Goal: Transaction & Acquisition: Download file/media

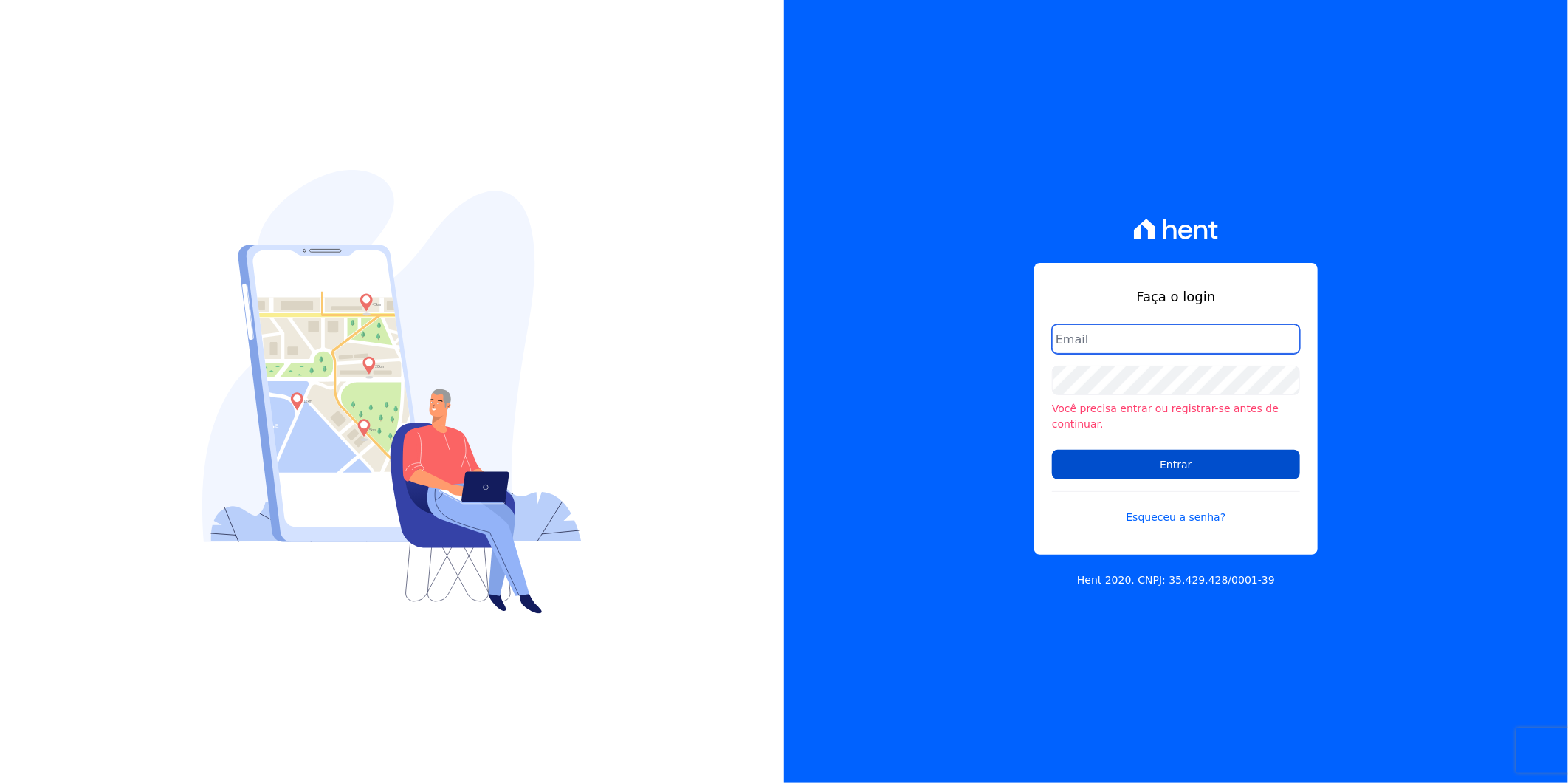
type input "[PERSON_NAME][EMAIL_ADDRESS][DOMAIN_NAME]"
click at [1096, 452] on input "Entrar" at bounding box center [1176, 464] width 248 height 30
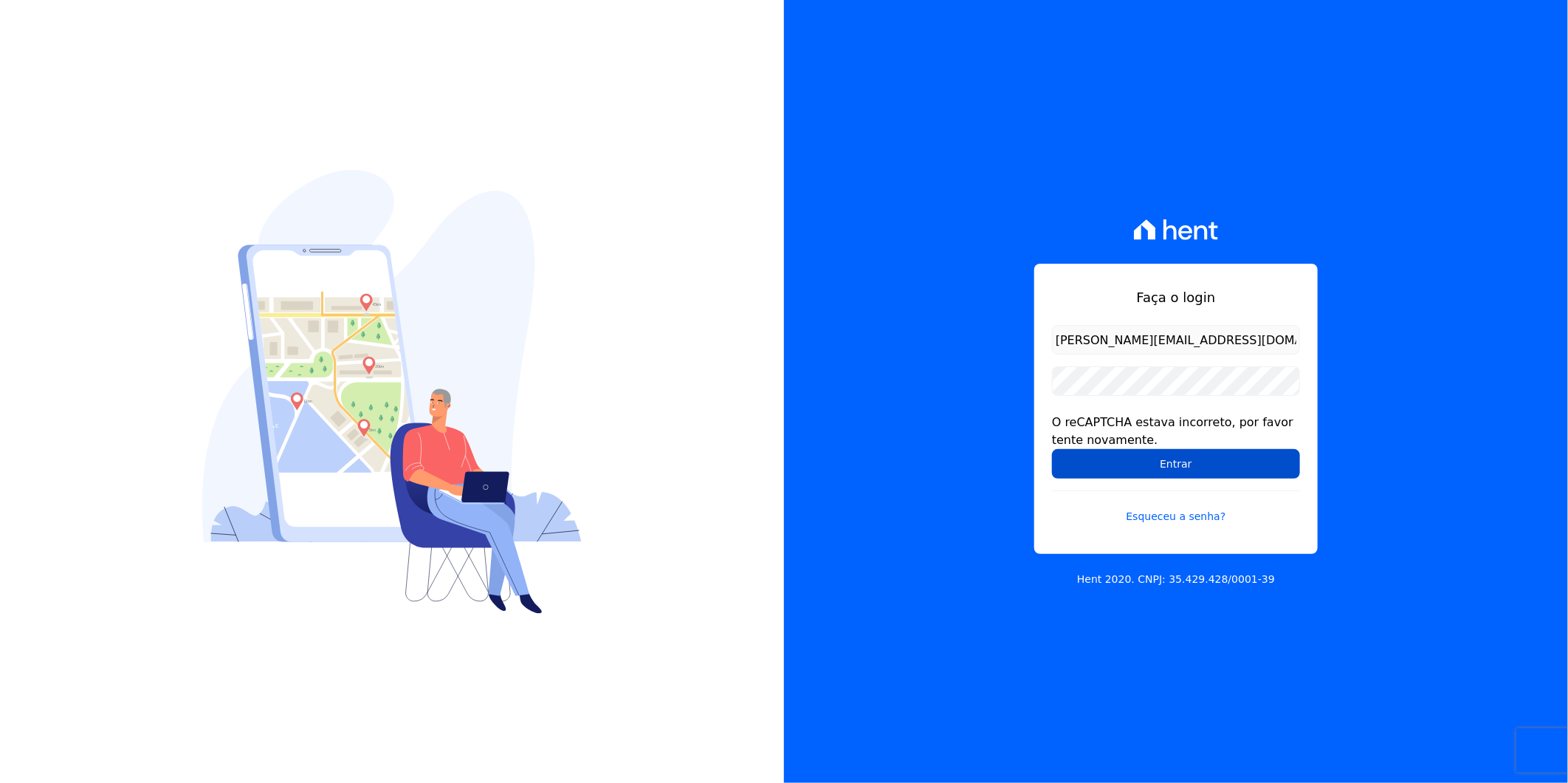
click at [1142, 458] on input "Entrar" at bounding box center [1176, 463] width 248 height 30
click at [1148, 470] on input "Entrar" at bounding box center [1176, 463] width 248 height 30
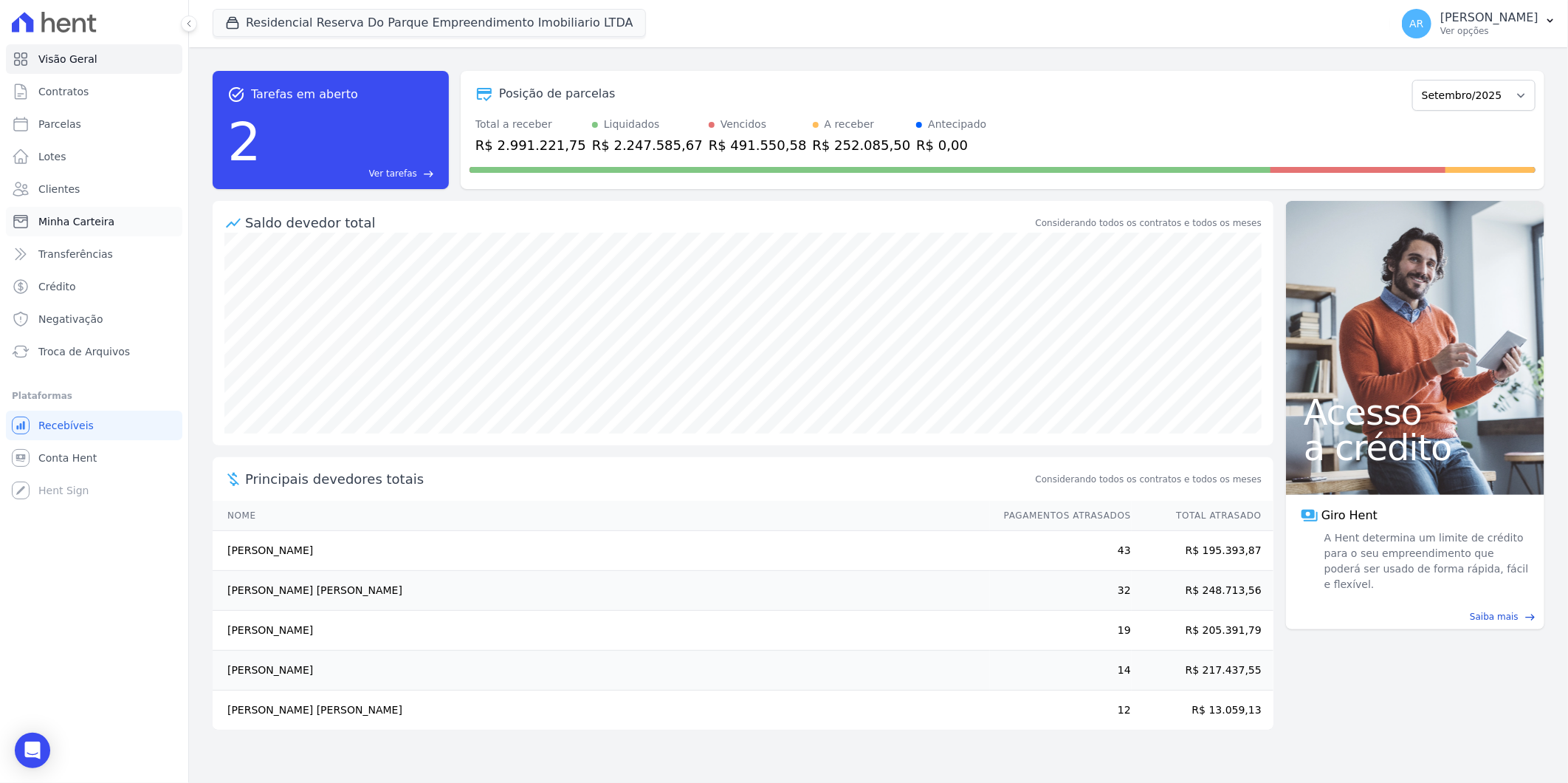
click at [97, 209] on link "Minha Carteira" at bounding box center [94, 222] width 176 height 30
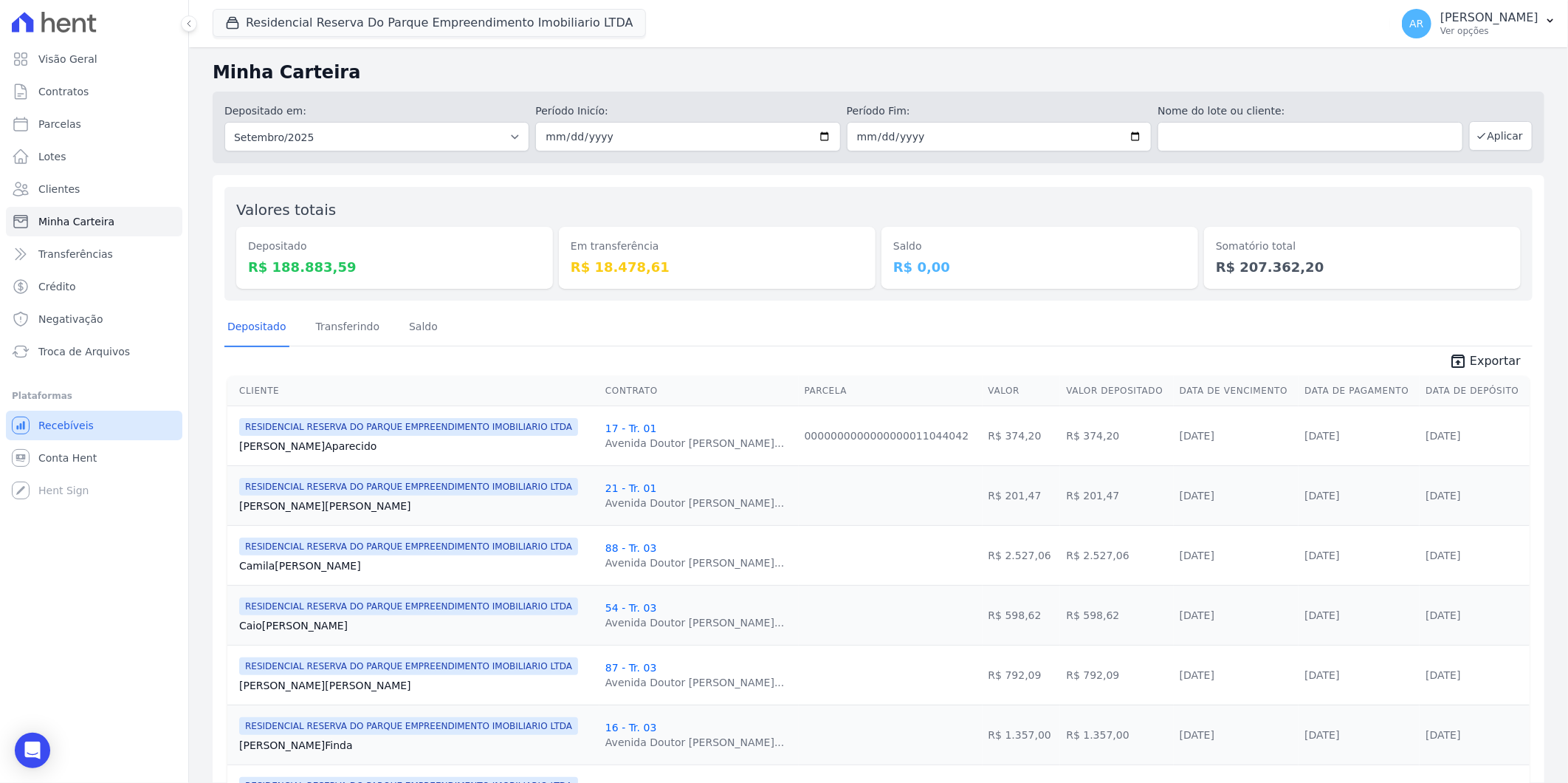
click at [94, 426] on link "Recebíveis" at bounding box center [94, 426] width 176 height 30
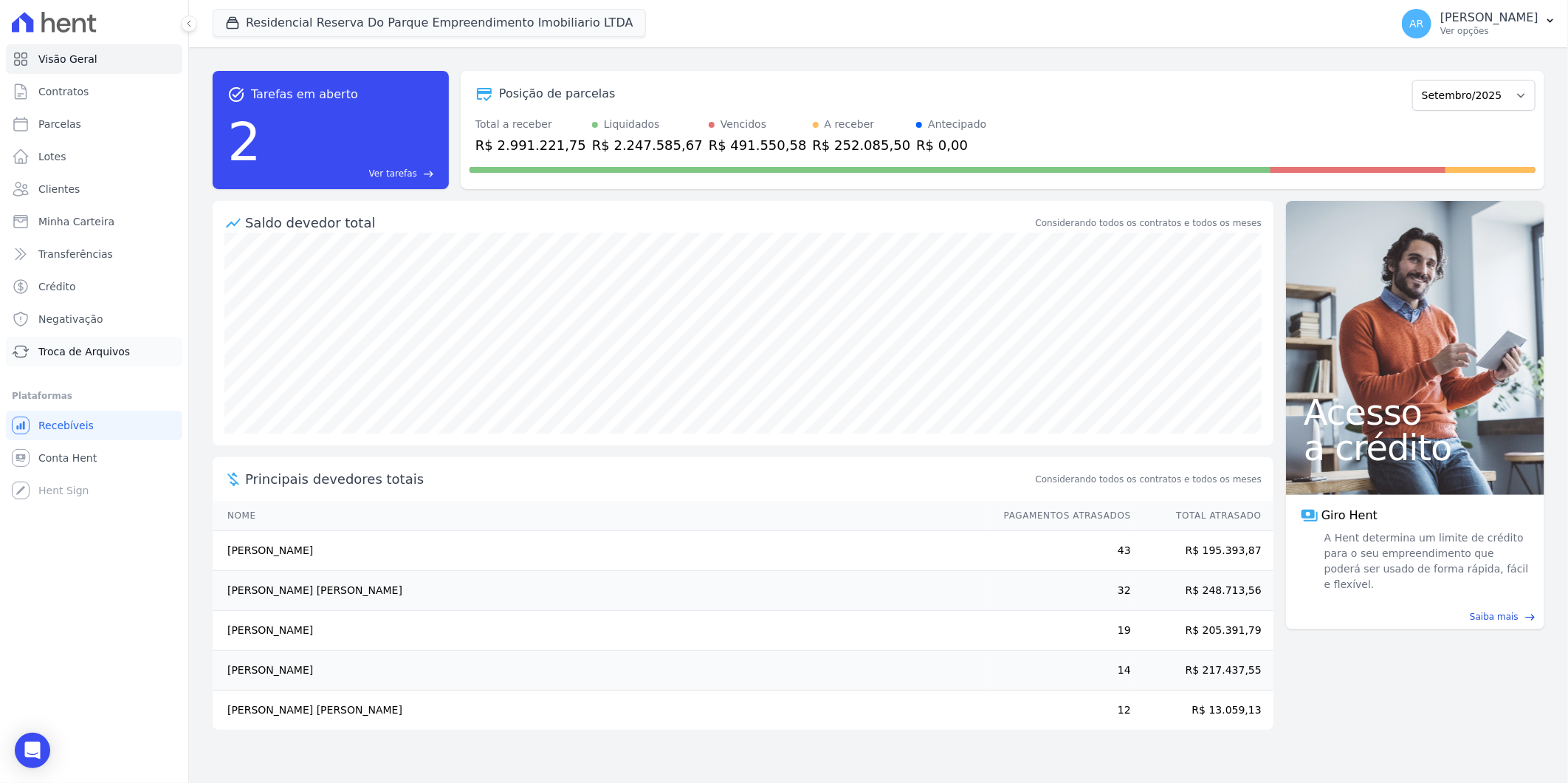
click at [100, 351] on span "Troca de Arquivos" at bounding box center [84, 351] width 91 height 15
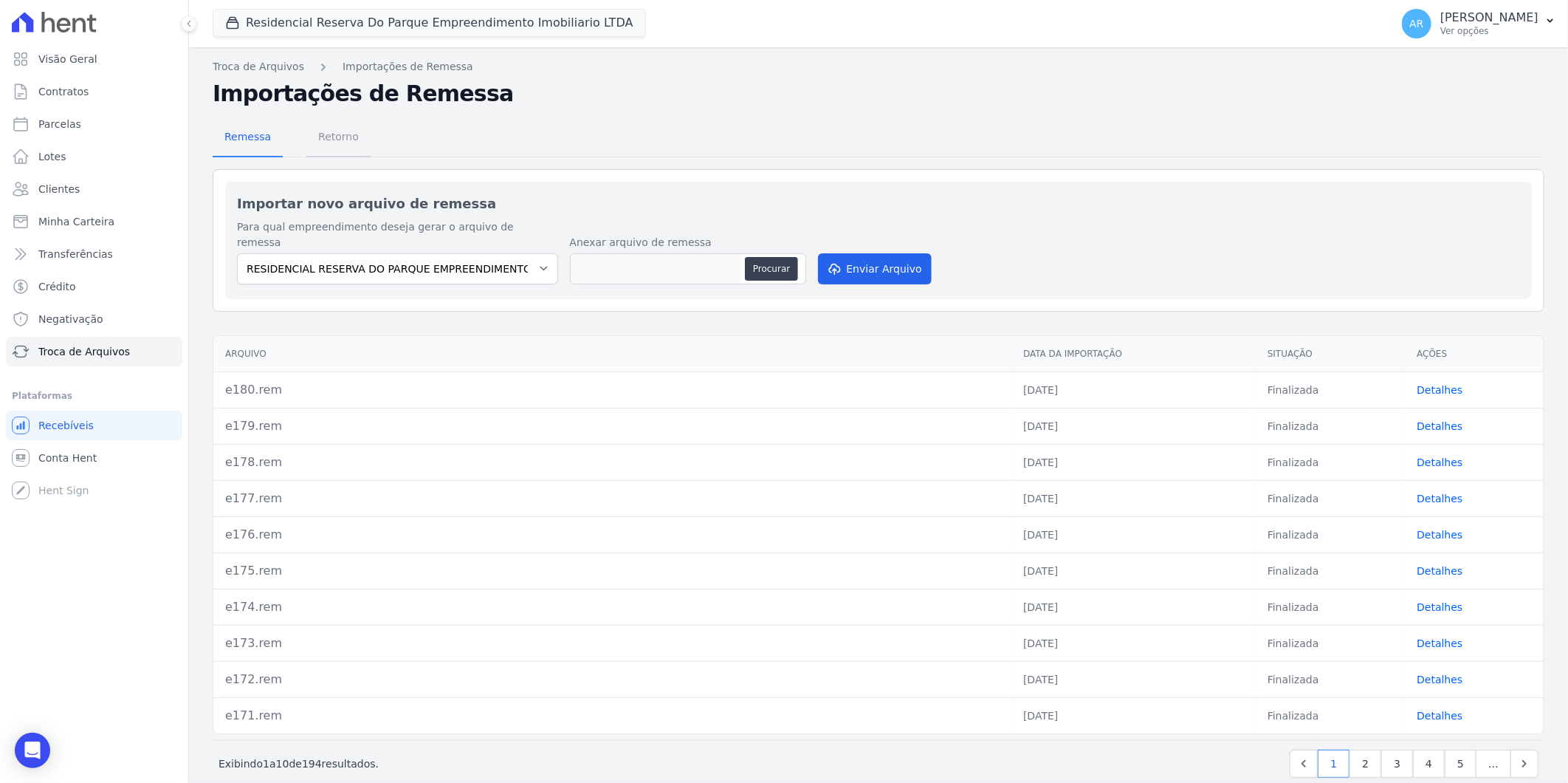
click at [342, 145] on span "Retorno" at bounding box center [338, 136] width 59 height 30
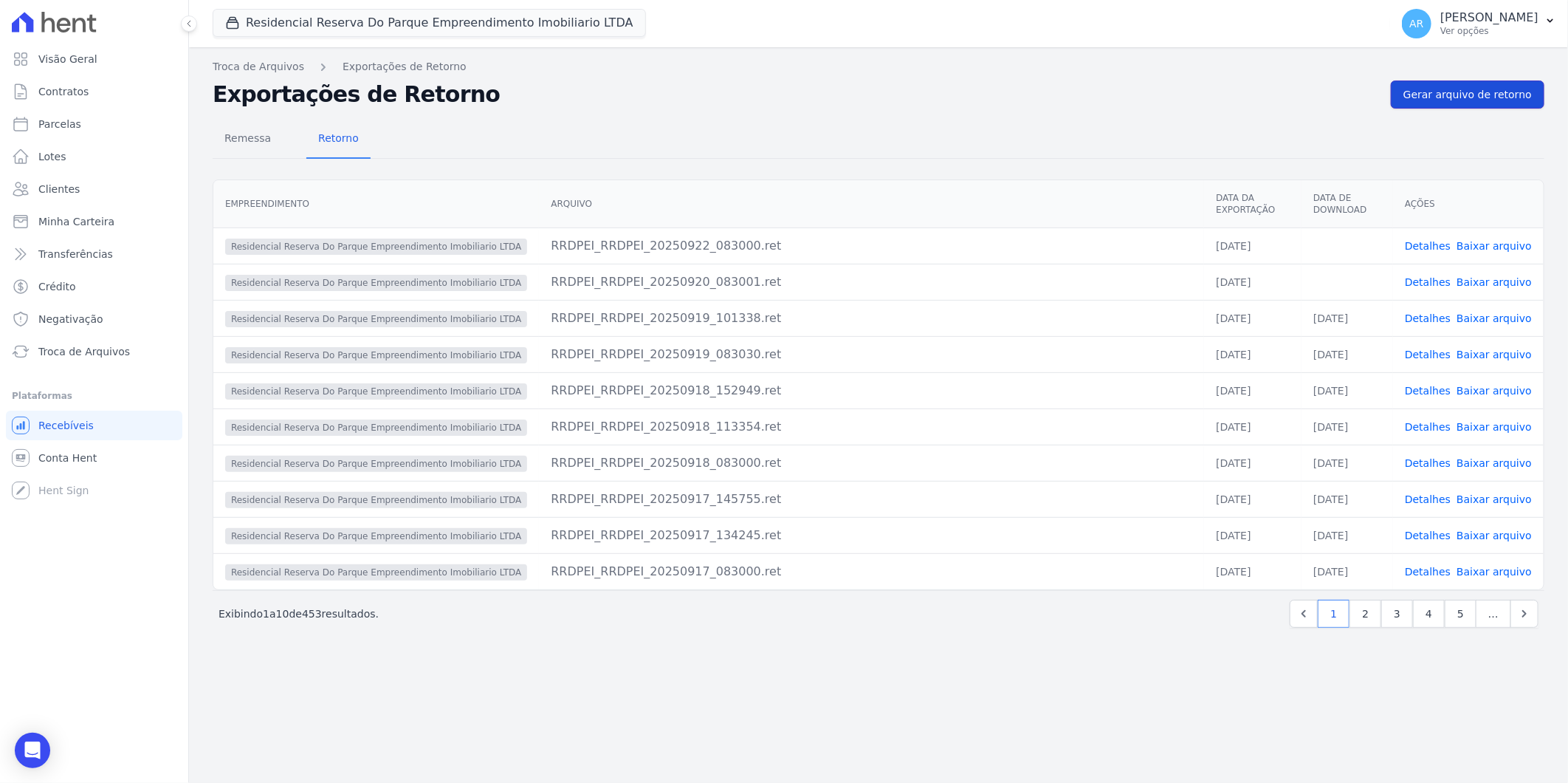
click at [1492, 93] on span "Gerar arquivo de retorno" at bounding box center [1467, 95] width 128 height 15
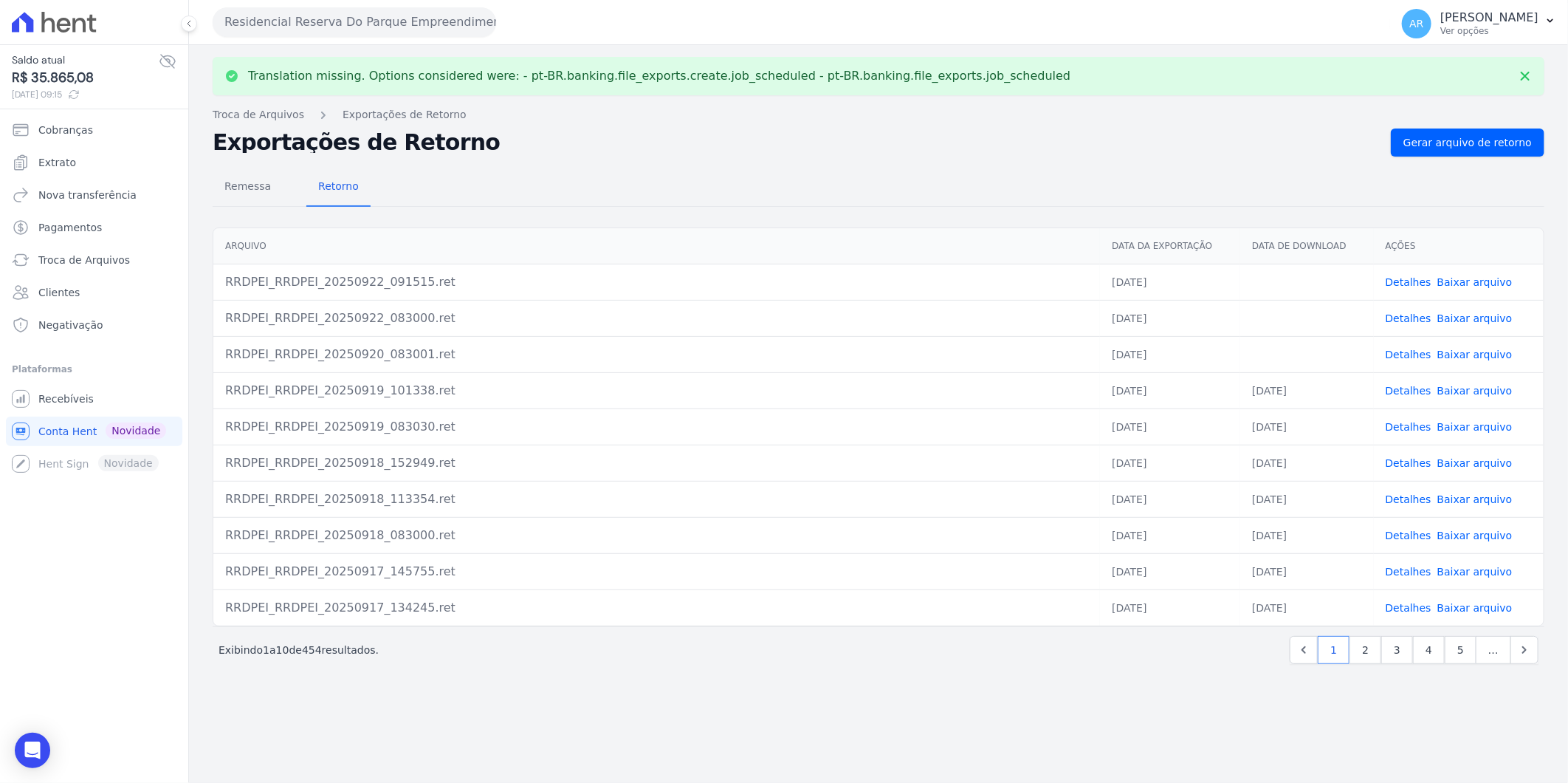
click at [1475, 358] on link "Baixar arquivo" at bounding box center [1475, 354] width 76 height 12
click at [1461, 317] on link "Baixar arquivo" at bounding box center [1475, 318] width 76 height 12
click at [1492, 276] on link "Baixar arquivo" at bounding box center [1475, 282] width 76 height 12
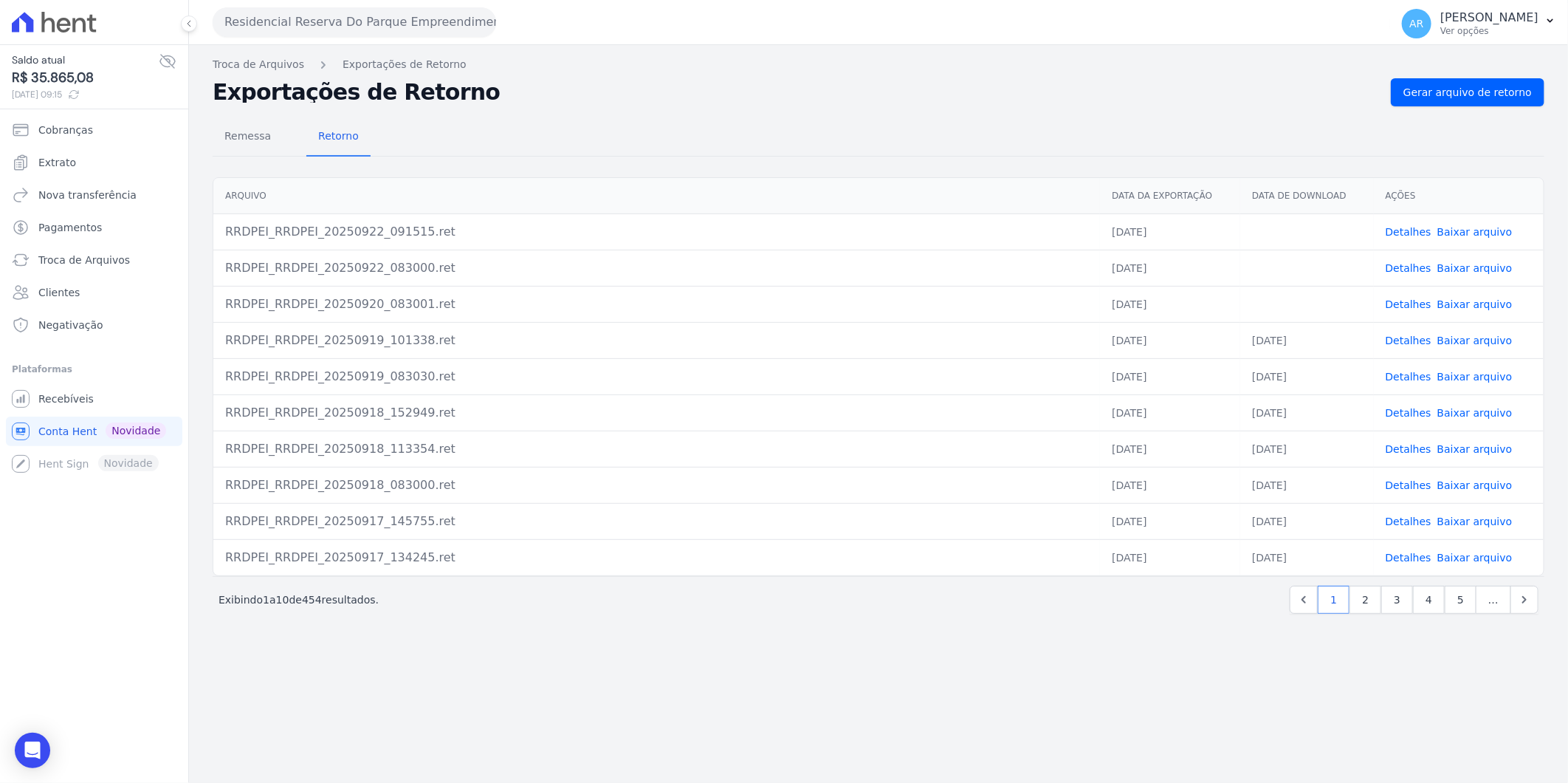
click at [763, 121] on div "Remessa Retorno" at bounding box center [879, 137] width 1332 height 39
